Goal: Navigation & Orientation: Find specific page/section

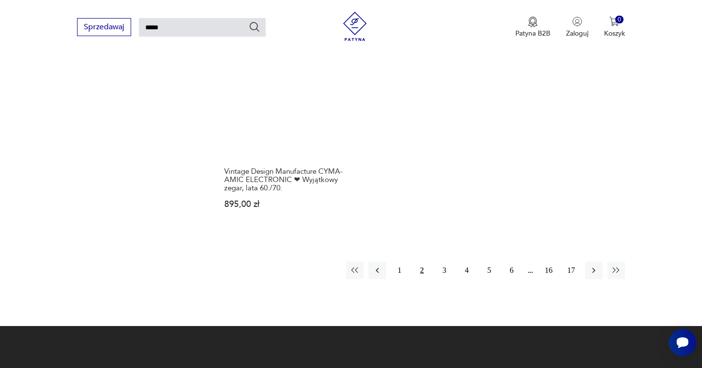
scroll to position [1297, 0]
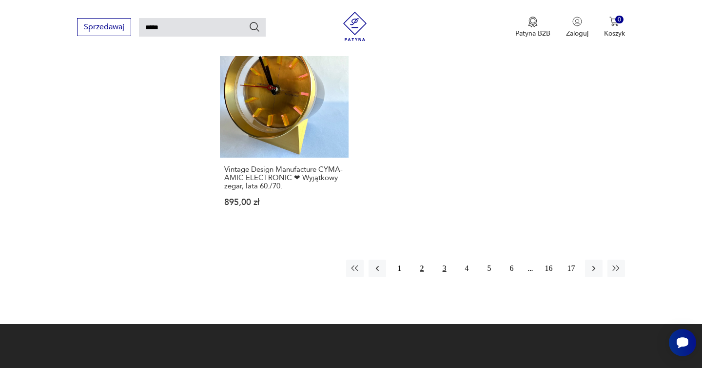
click at [442, 263] on button "3" at bounding box center [445, 268] width 18 height 18
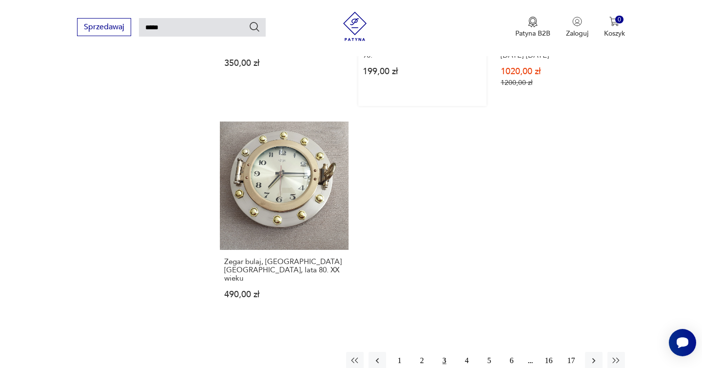
scroll to position [1276, 0]
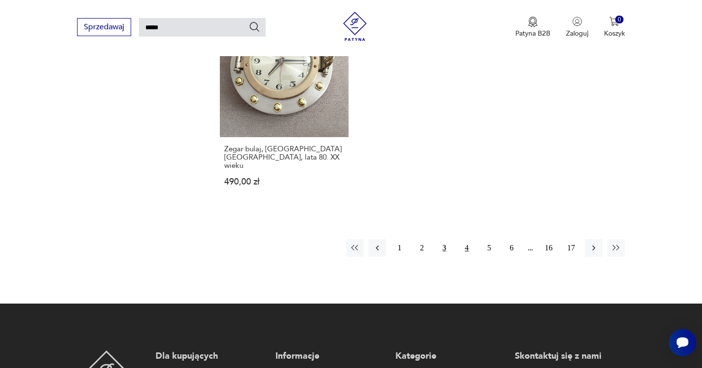
click at [467, 239] on button "4" at bounding box center [467, 248] width 18 height 18
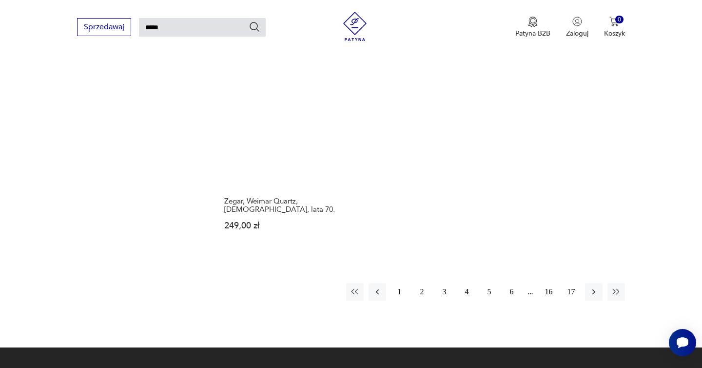
scroll to position [1255, 0]
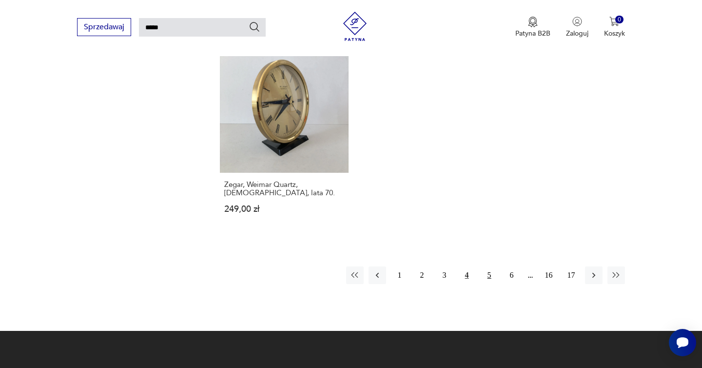
click at [494, 266] on button "5" at bounding box center [490, 275] width 18 height 18
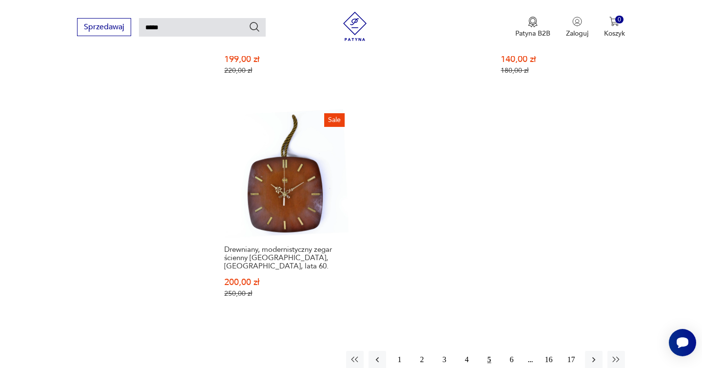
scroll to position [1196, 0]
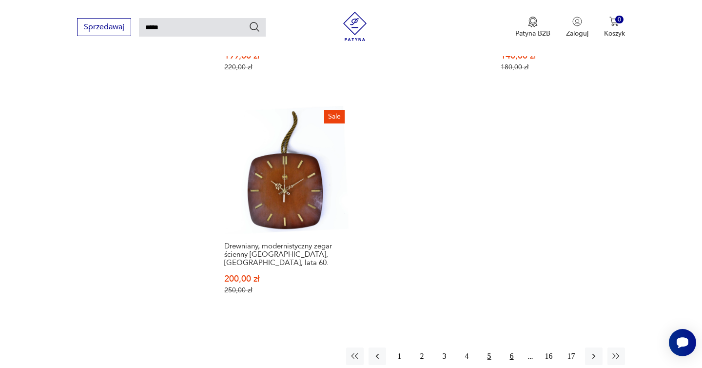
click at [512, 347] on button "6" at bounding box center [512, 356] width 18 height 18
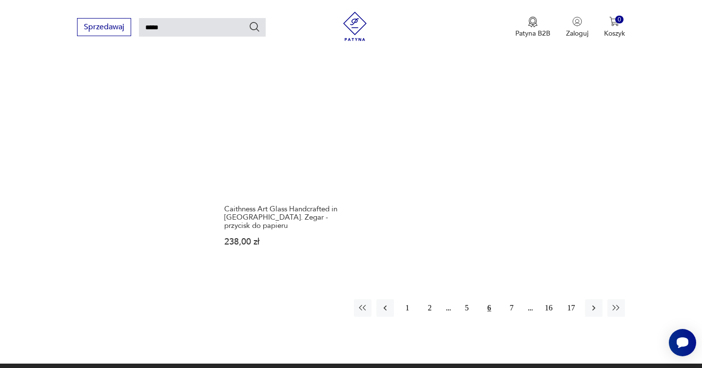
scroll to position [1216, 0]
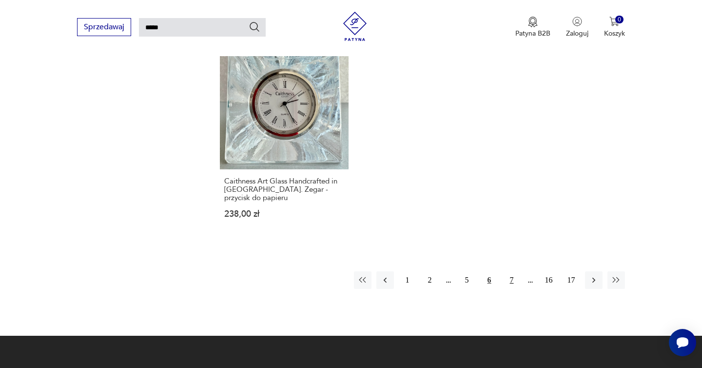
click at [508, 271] on button "7" at bounding box center [512, 280] width 18 height 18
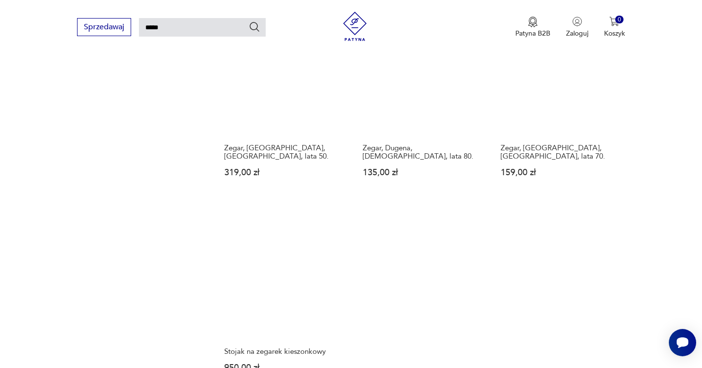
scroll to position [1157, 0]
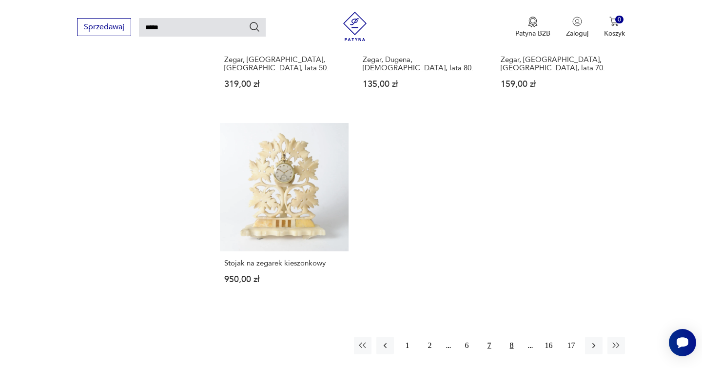
click at [510, 336] on button "8" at bounding box center [512, 345] width 18 height 18
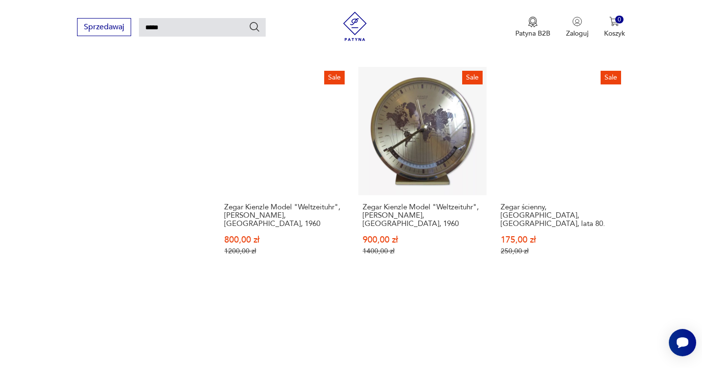
scroll to position [1142, 0]
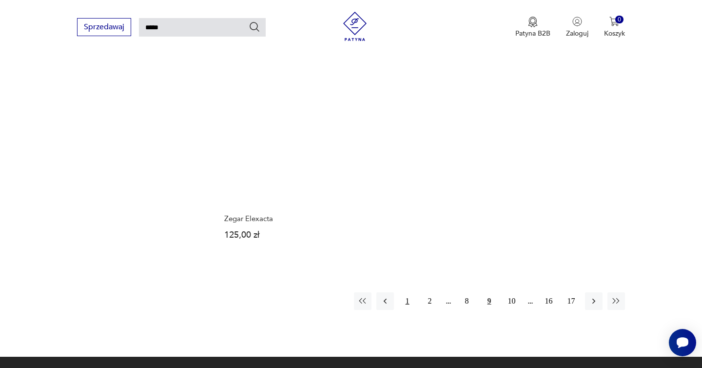
scroll to position [1245, 0]
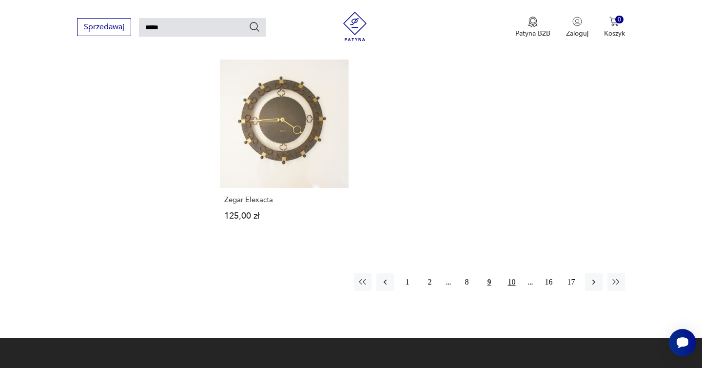
click at [516, 273] on button "10" at bounding box center [512, 282] width 18 height 18
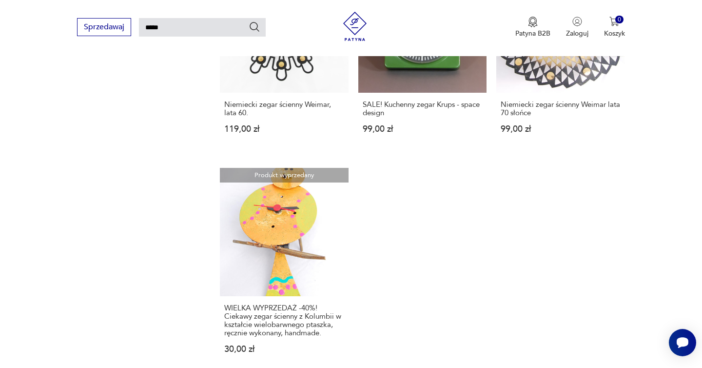
scroll to position [1175, 0]
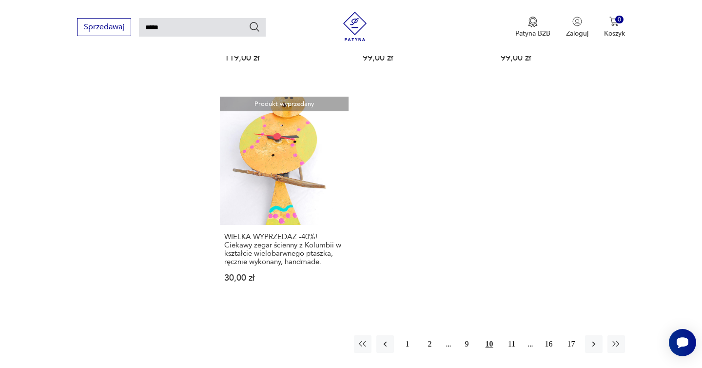
scroll to position [1133, 0]
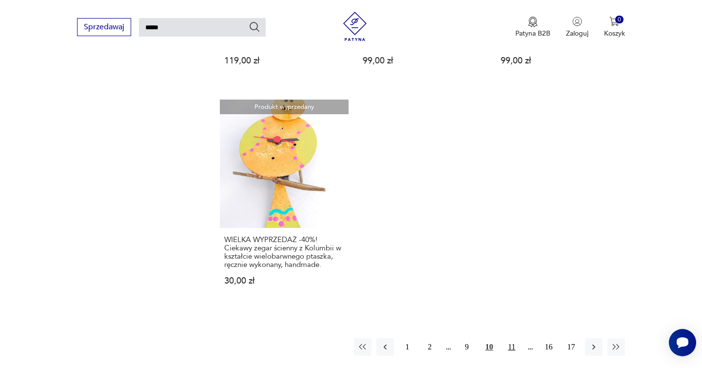
click at [514, 338] on button "11" at bounding box center [512, 347] width 18 height 18
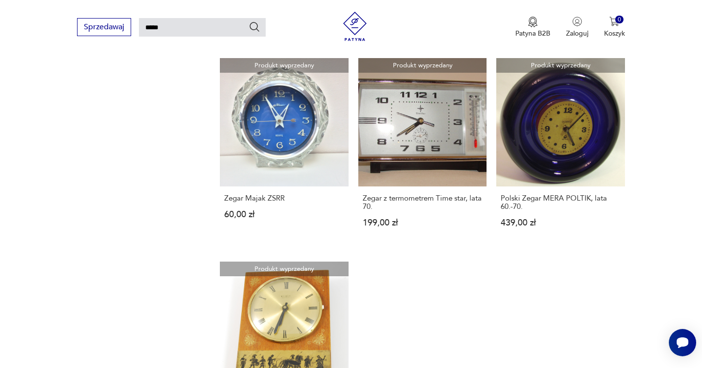
scroll to position [1049, 0]
